Goal: Find specific page/section: Find specific page/section

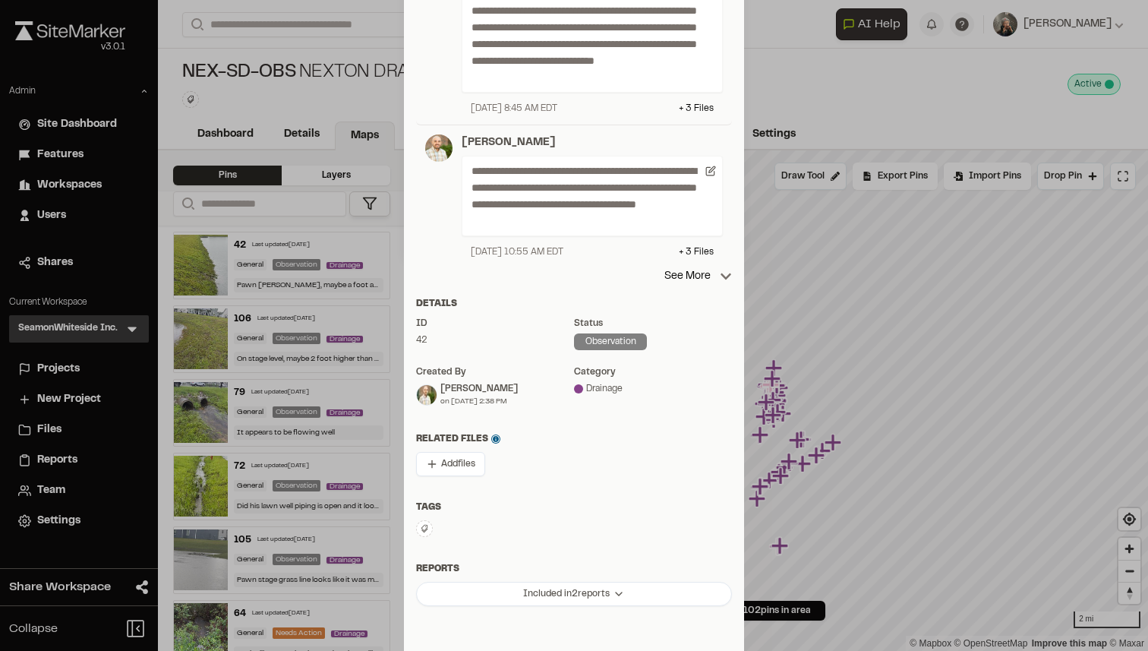
scroll to position [494, 0]
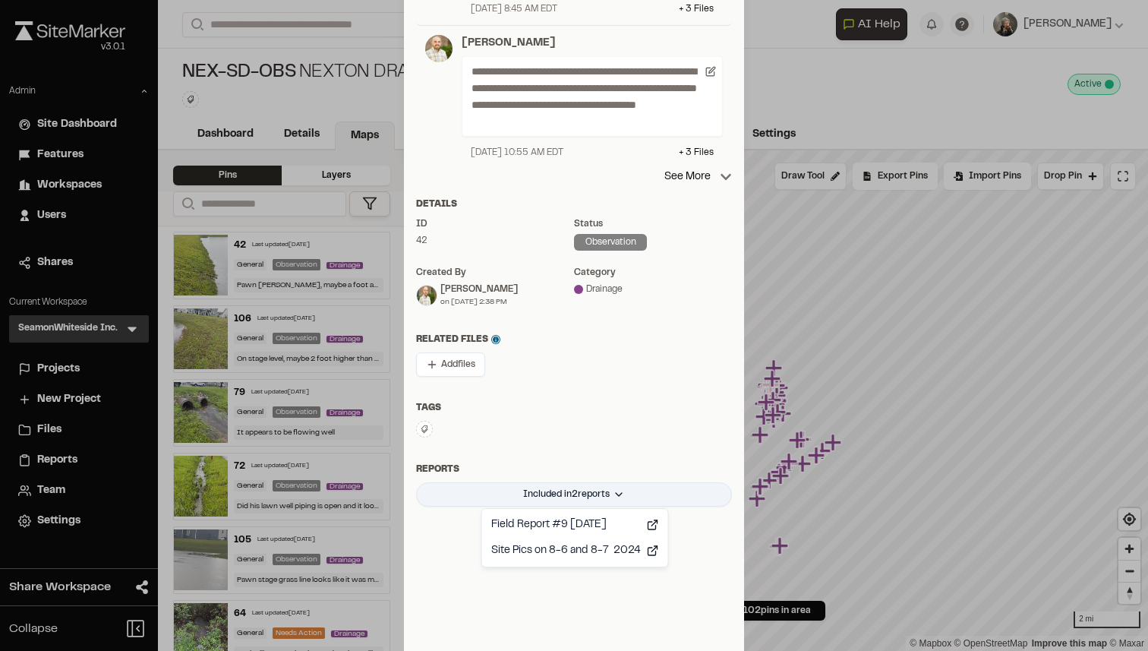
click at [609, 496] on html "Close sidebar v 3.0.1 Admin Site Dashboard Features Workspaces Users Shares Cur…" at bounding box center [574, 325] width 1148 height 651
click at [604, 519] on div "Field Report #9 2024-09-27" at bounding box center [575, 525] width 180 height 26
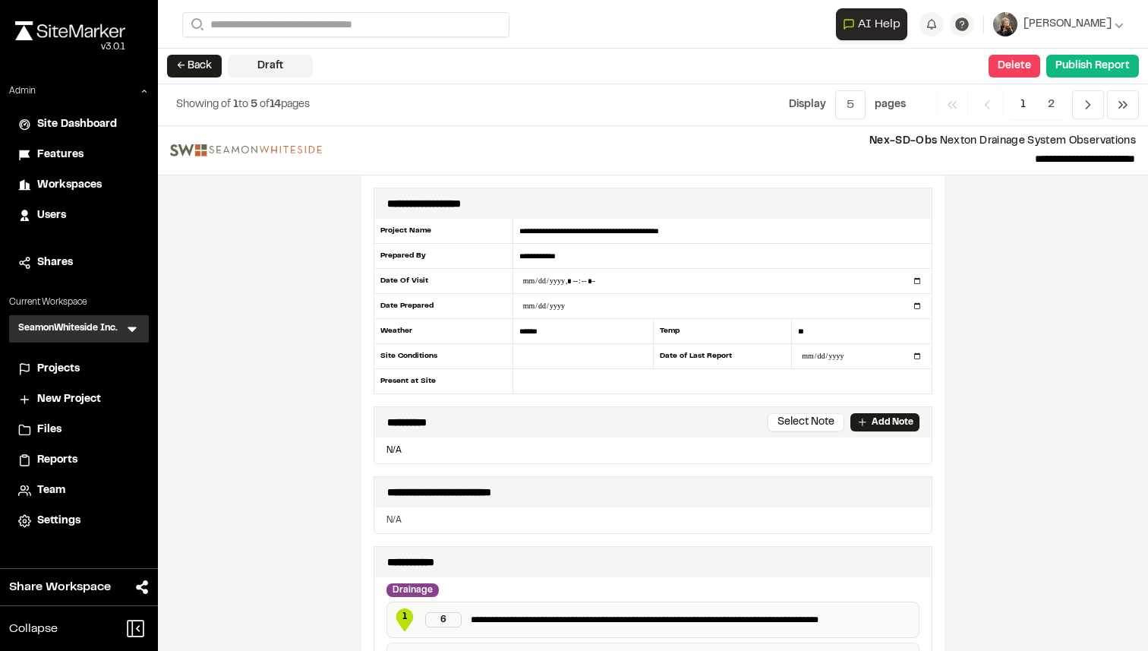
click at [37, 368] on span "Projects" at bounding box center [58, 369] width 43 height 17
